Goal: Information Seeking & Learning: Learn about a topic

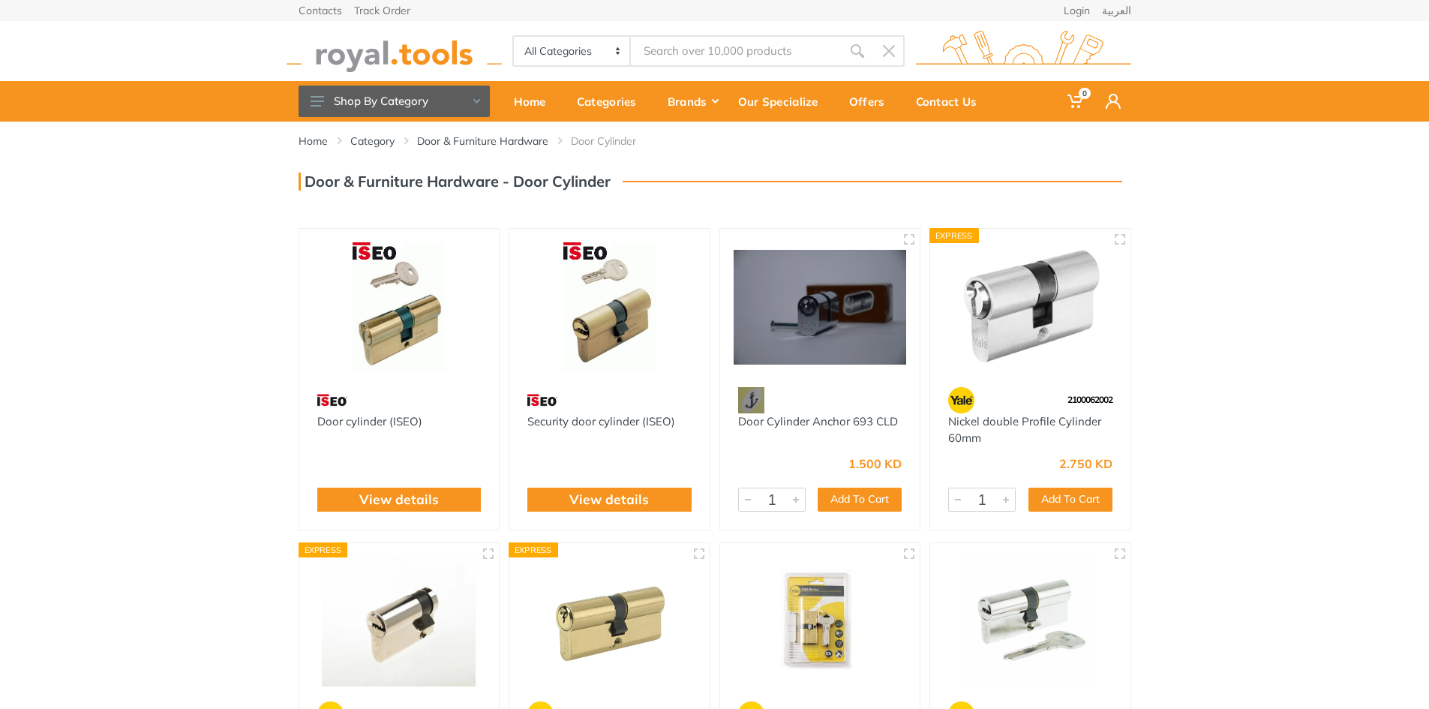
drag, startPoint x: 1248, startPoint y: 319, endPoint x: 1249, endPoint y: 112, distance: 206.2
click at [510, 133] on link "Door & Furniture Hardware" at bounding box center [482, 140] width 131 height 15
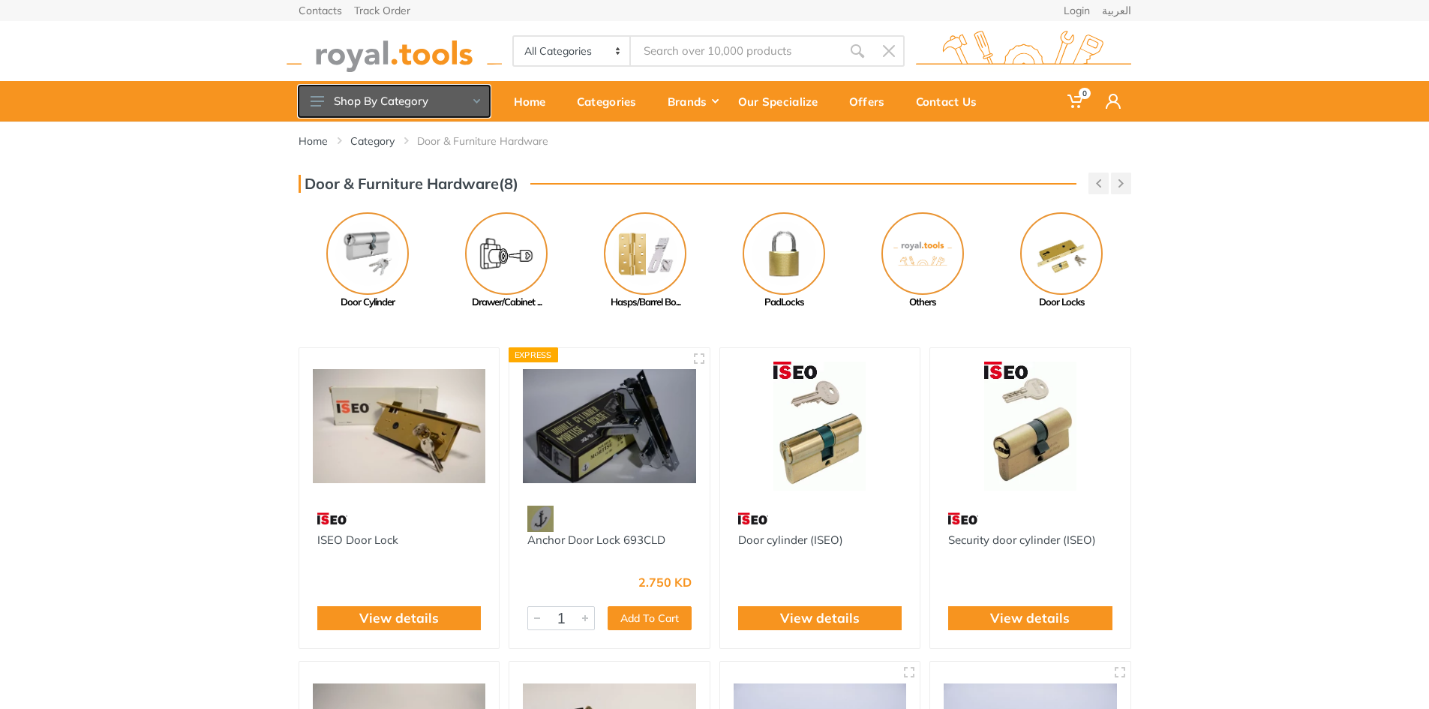
click at [470, 97] on button "Shop By Category" at bounding box center [393, 100] width 191 height 31
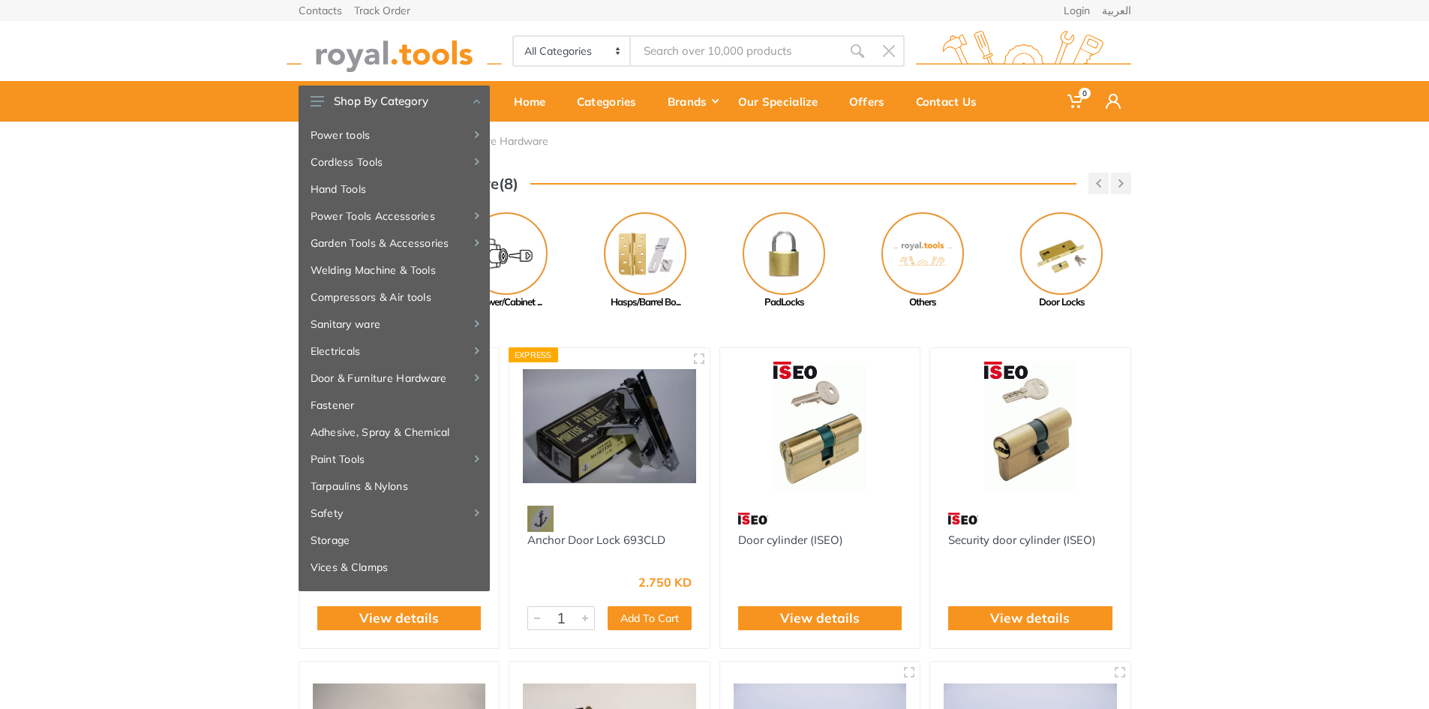
click at [132, 298] on div "Door & Furniture Hardware(8) Previous Hasps/Barrel Bo... Next" at bounding box center [714, 240] width 1429 height 137
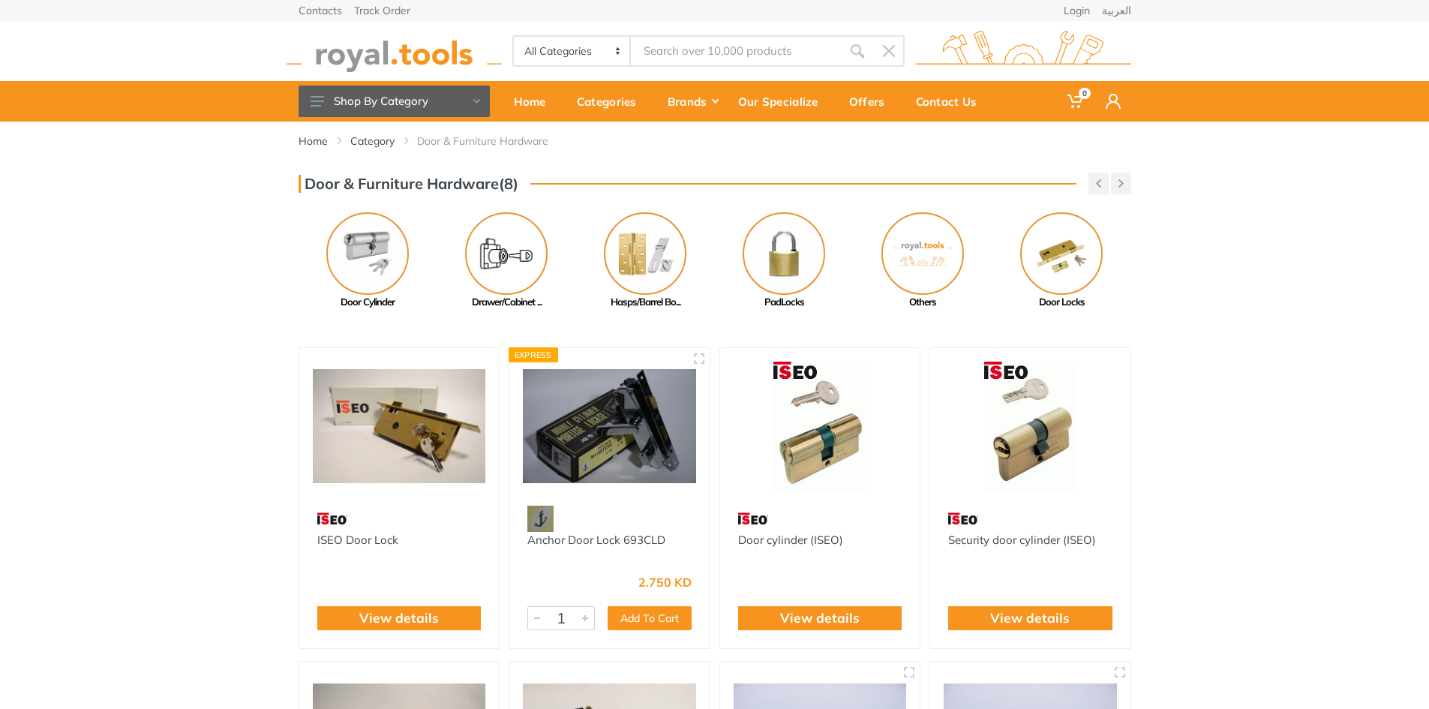
click at [395, 127] on div "Home Category Door & Furniture Hardware" at bounding box center [714, 134] width 832 height 27
click at [380, 141] on link "Category" at bounding box center [372, 140] width 44 height 15
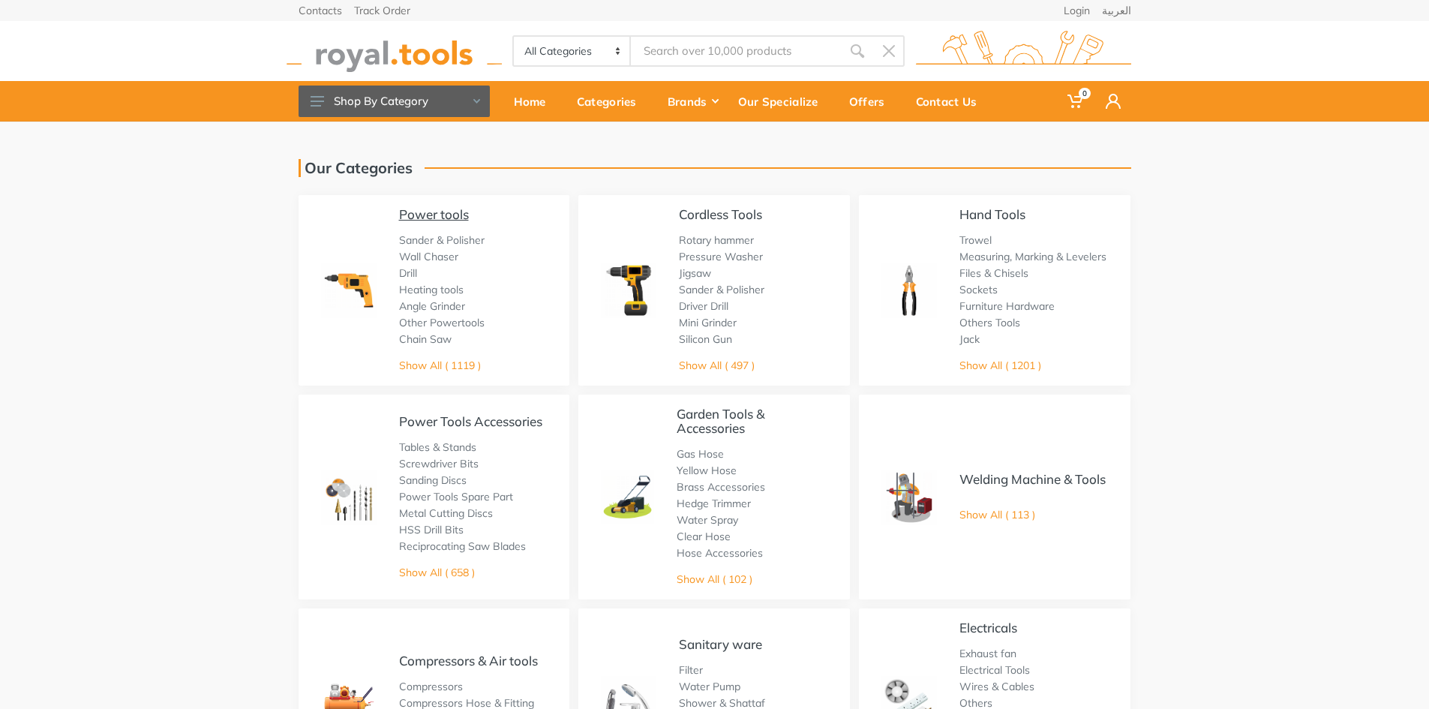
click at [451, 220] on link "Power tools" at bounding box center [434, 214] width 70 height 16
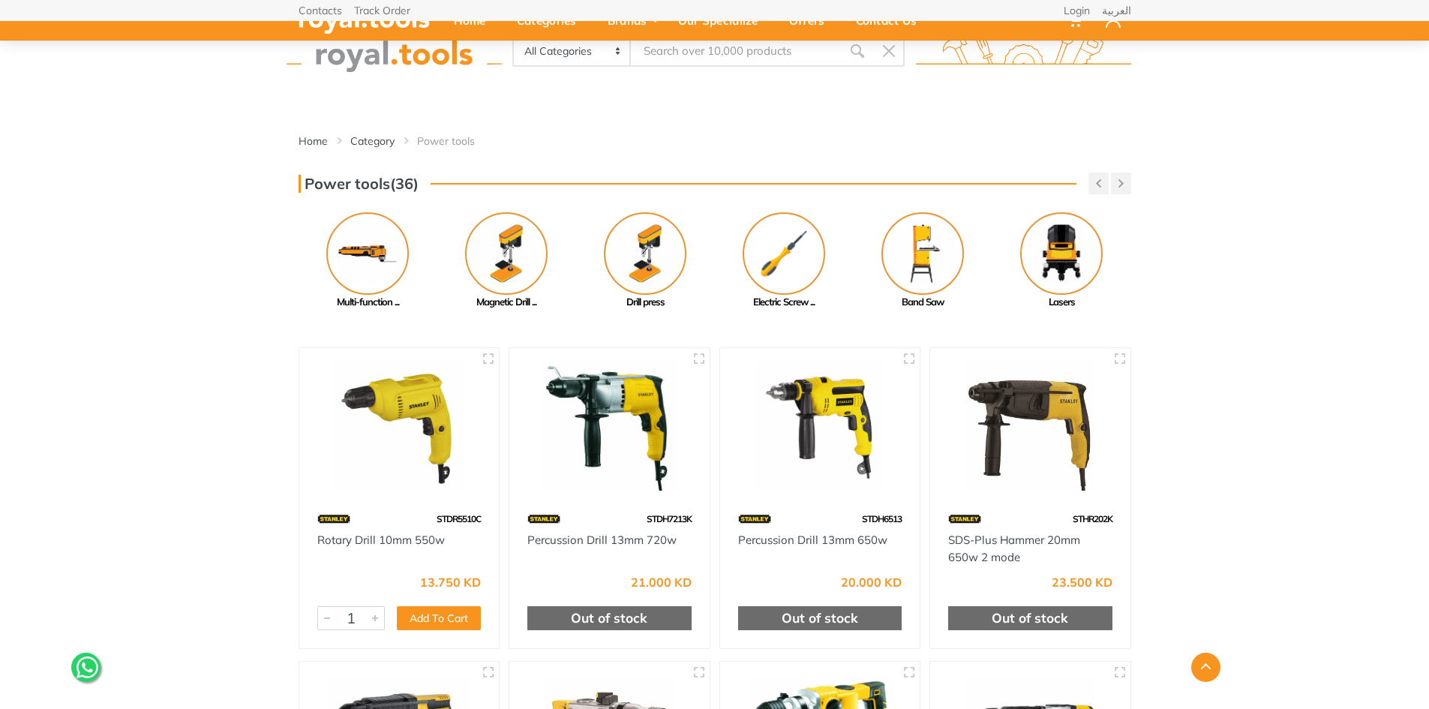
drag, startPoint x: 189, startPoint y: 199, endPoint x: 211, endPoint y: 109, distance: 92.0
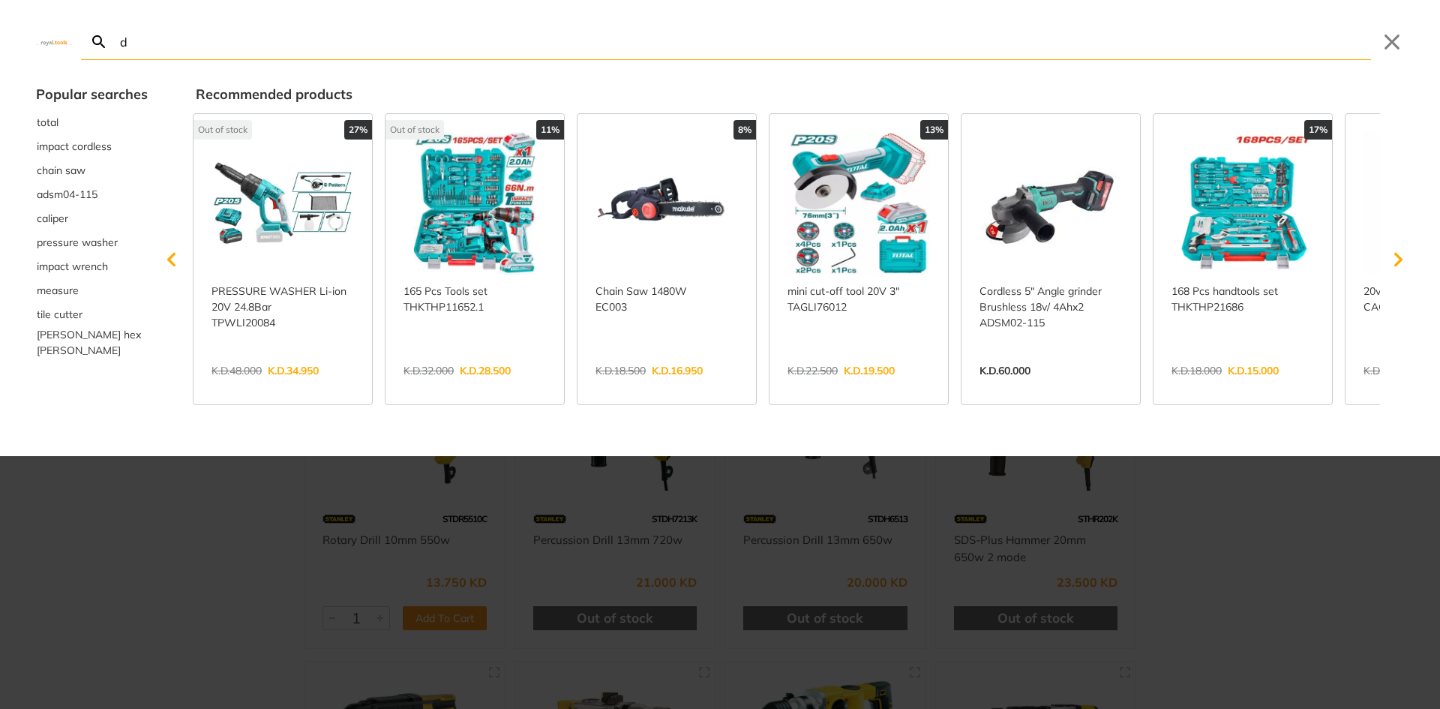
type input "dc"
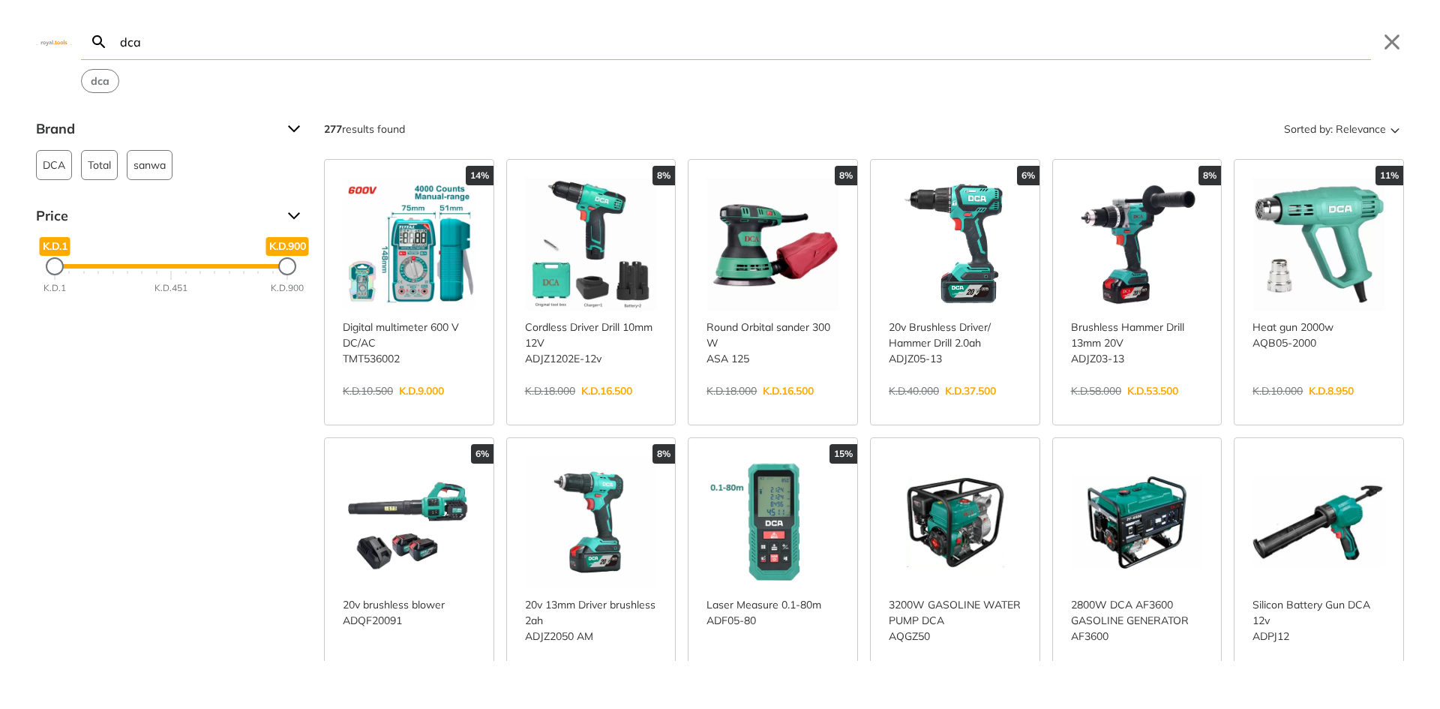
type input "dca"
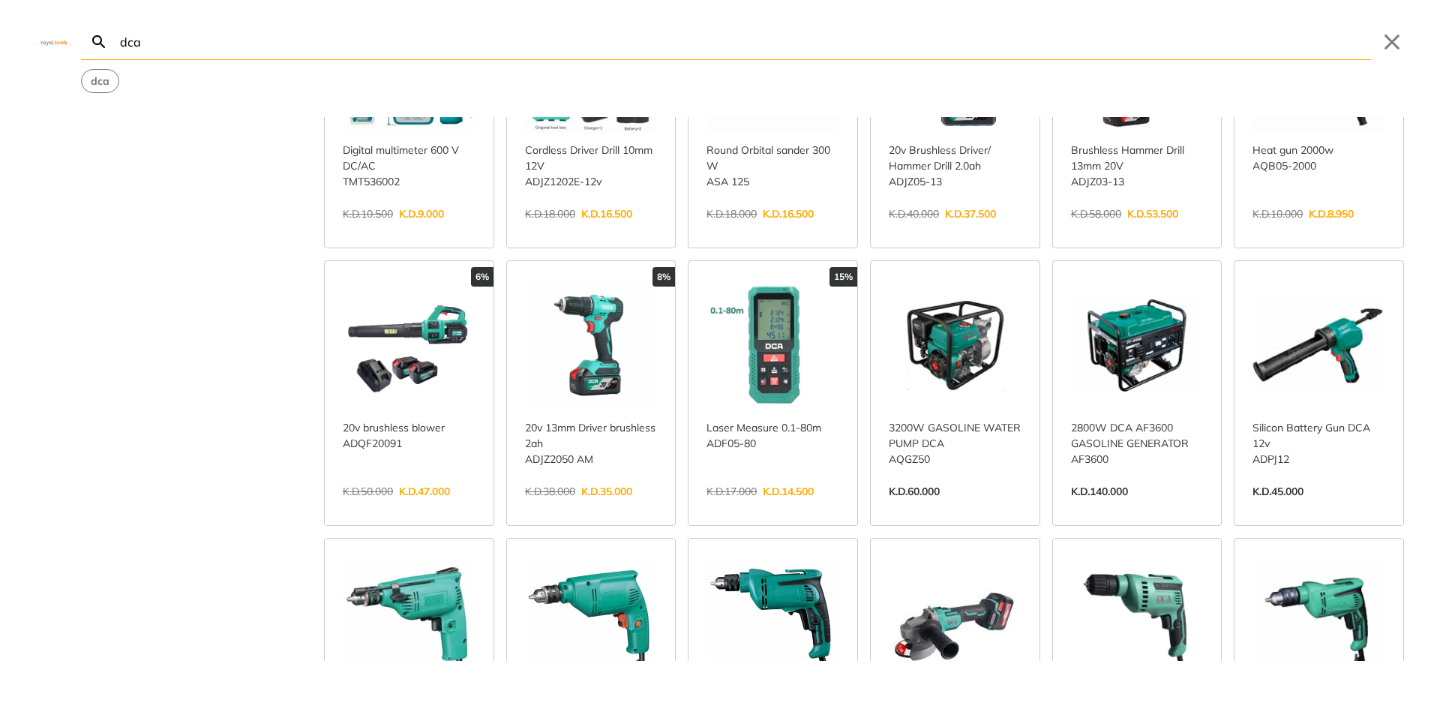
scroll to position [300, 0]
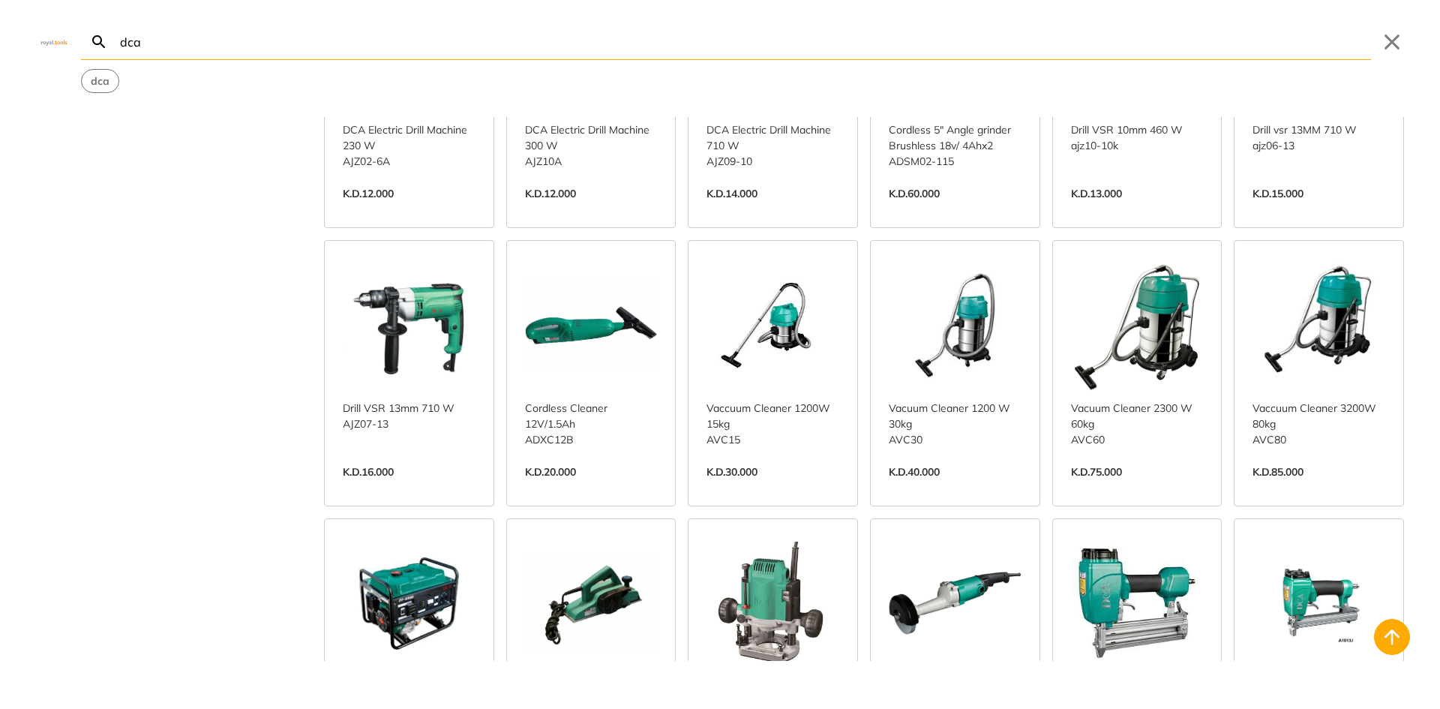
scroll to position [825, 0]
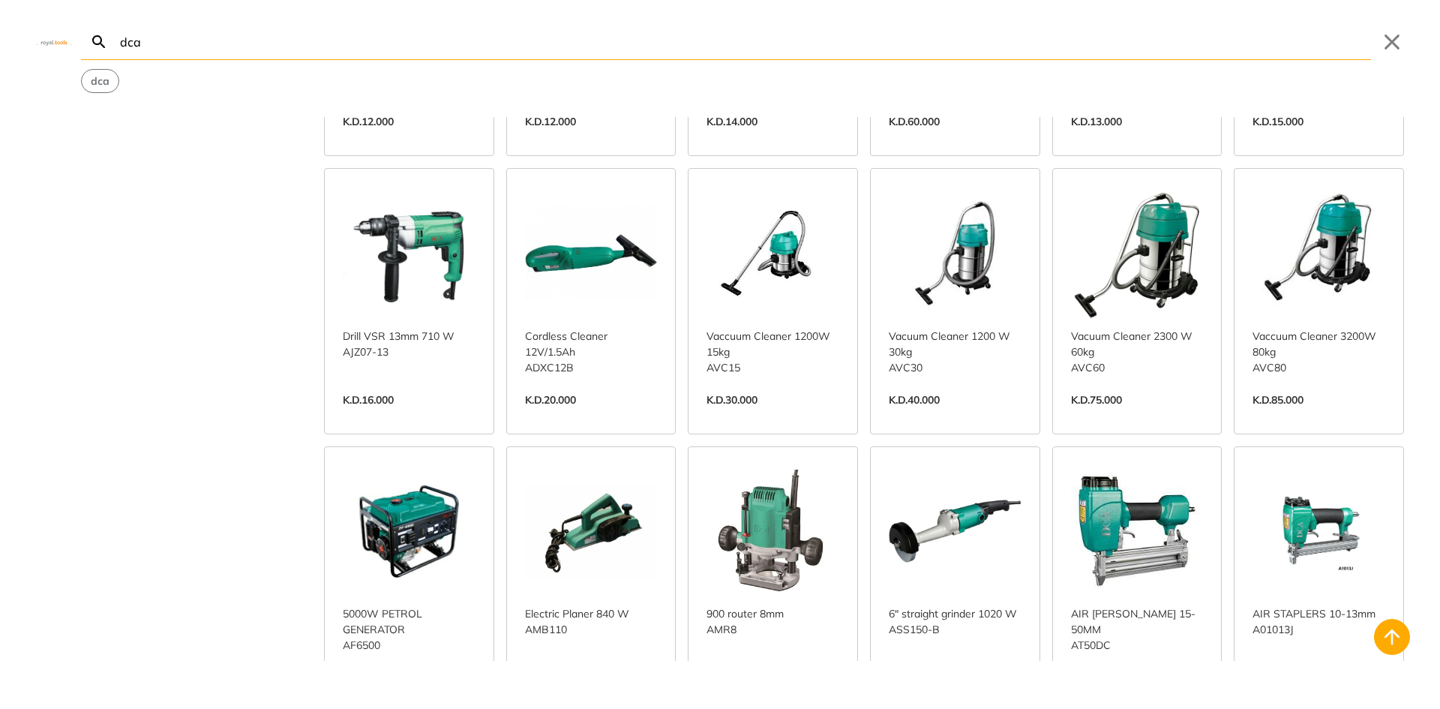
click at [185, 352] on div "Brand DCA 275 Total 1 sanwa 1 Price K.D.1 K.D.1 K.D.900 K.D.900 K.D.1 K.D.451 K…" at bounding box center [720, 389] width 1440 height 544
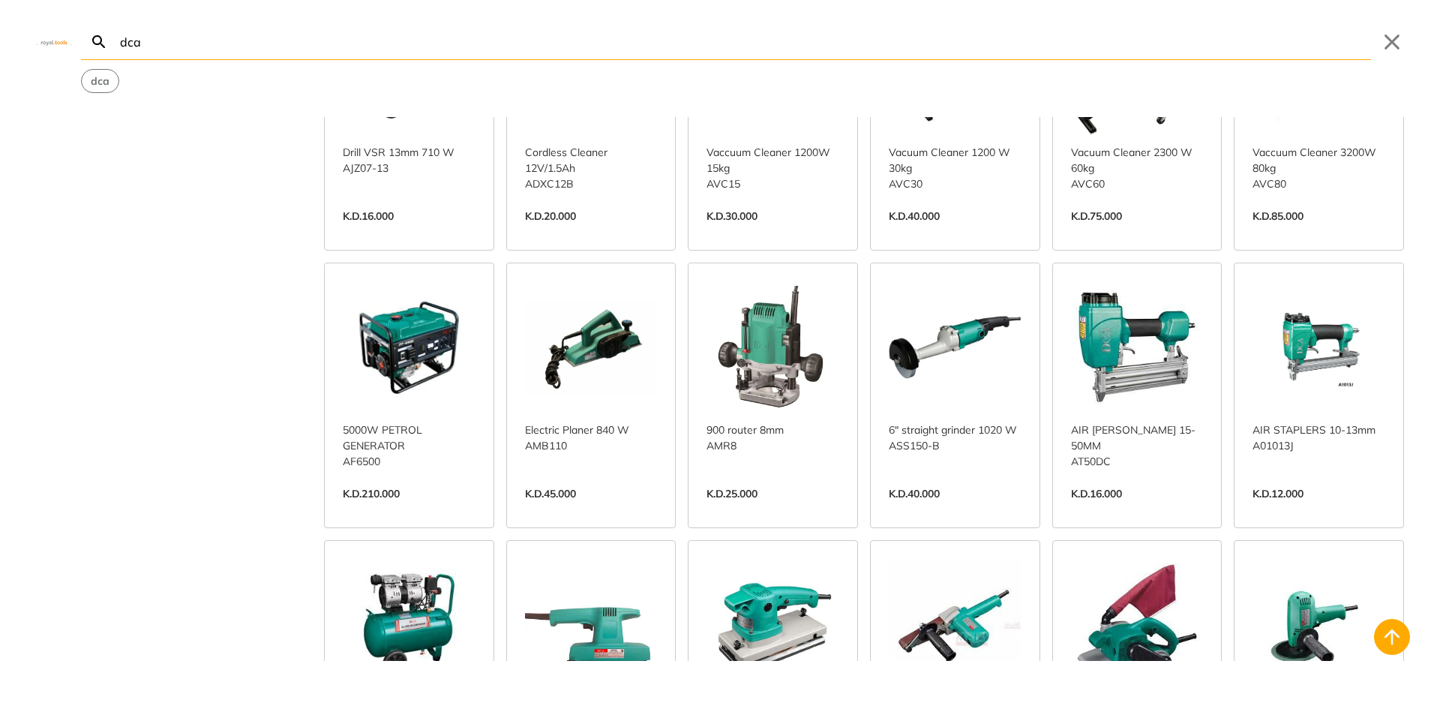
scroll to position [1050, 0]
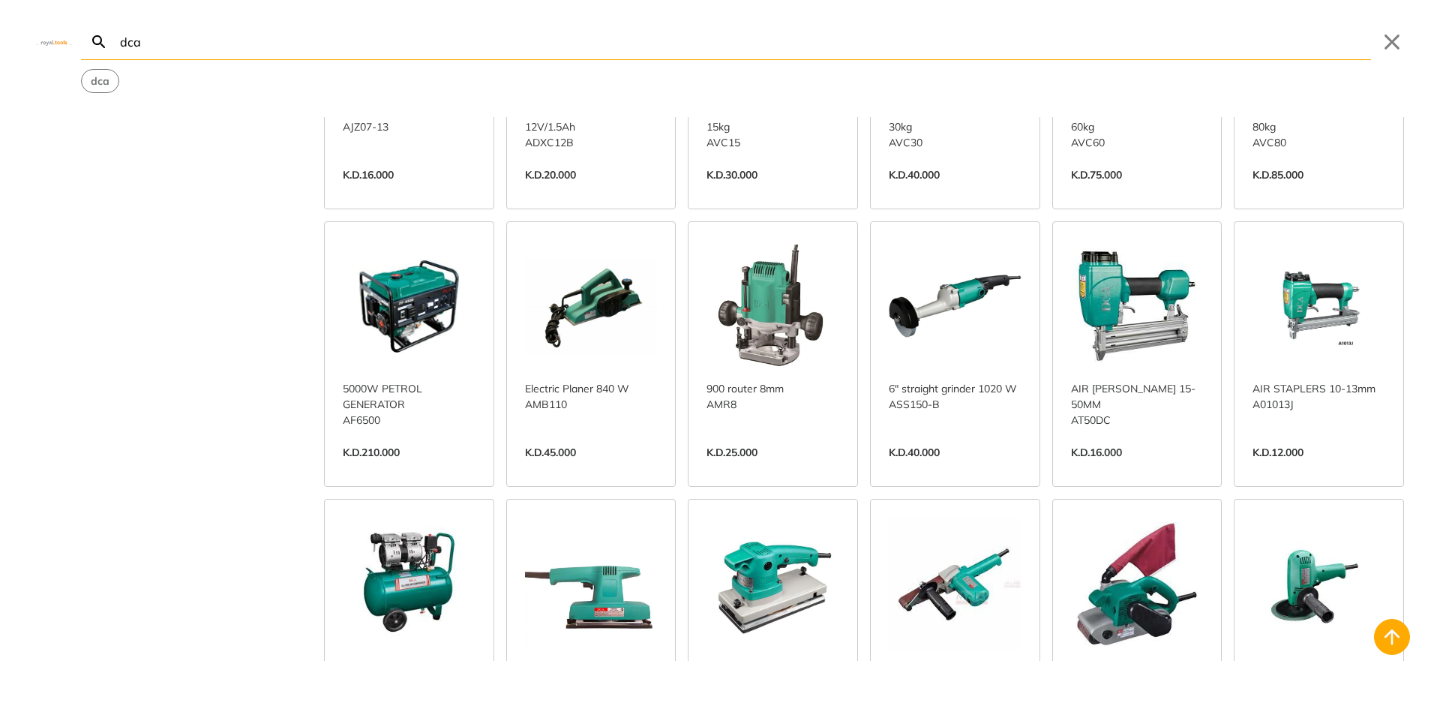
click at [148, 325] on div "Brand DCA 275 Total 1 sanwa 1 Price K.D.1 K.D.1 K.D.900 K.D.900 K.D.1 K.D.451 K…" at bounding box center [720, 389] width 1440 height 544
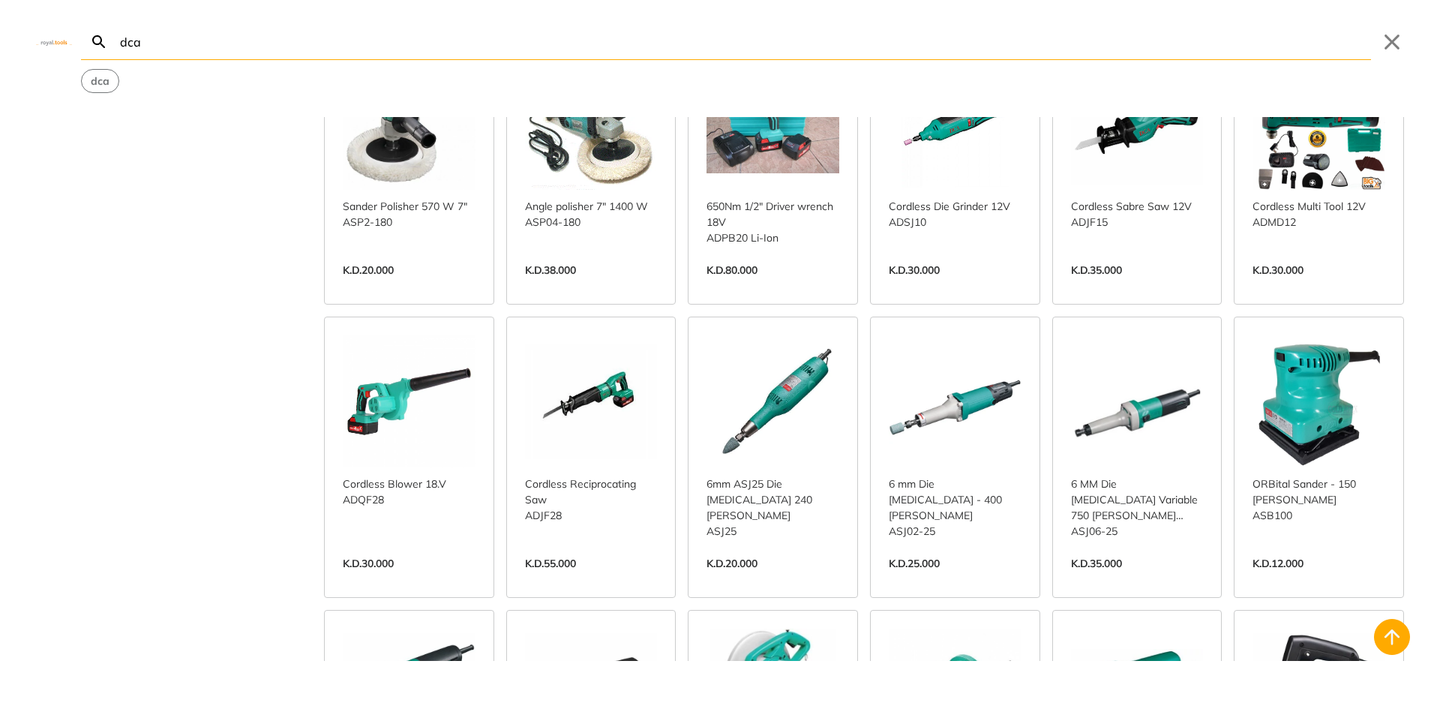
scroll to position [504, 0]
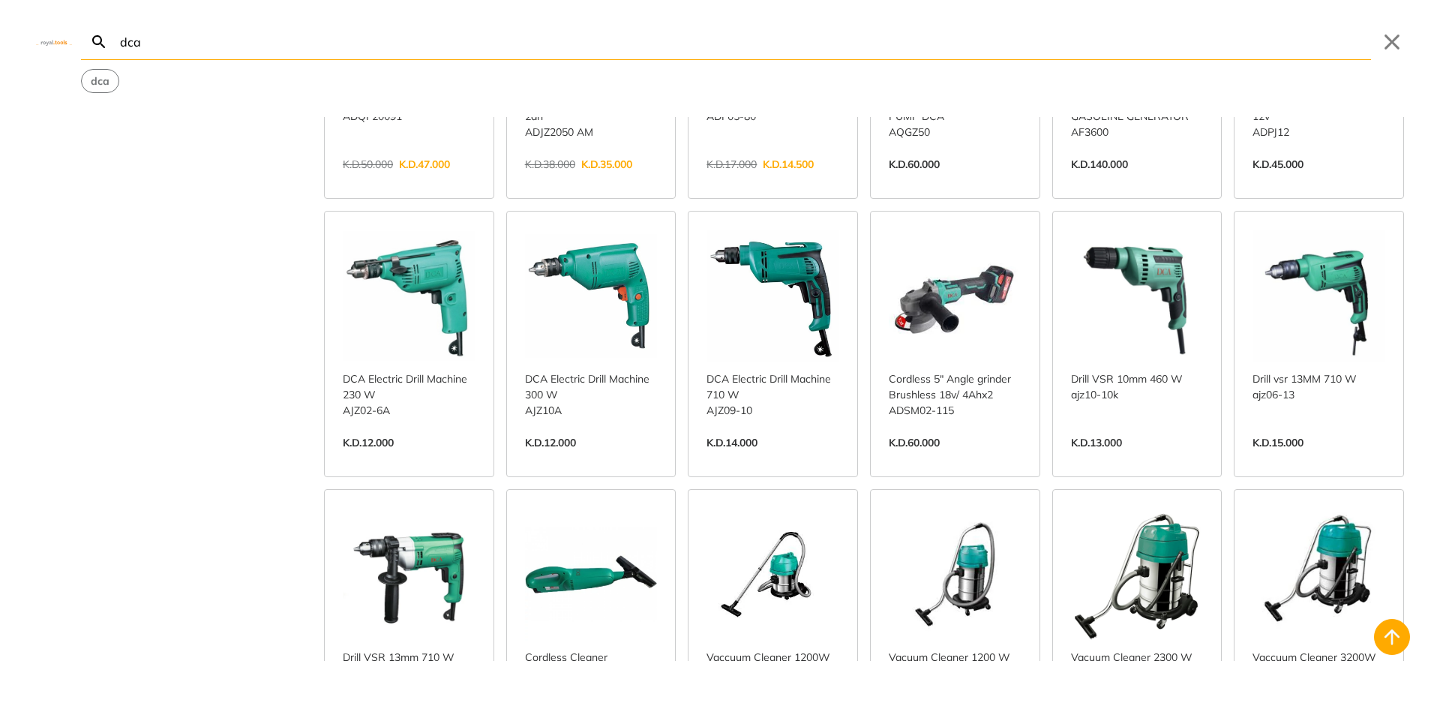
drag, startPoint x: 175, startPoint y: 224, endPoint x: 185, endPoint y: 141, distance: 83.8
